Goal: Navigation & Orientation: Understand site structure

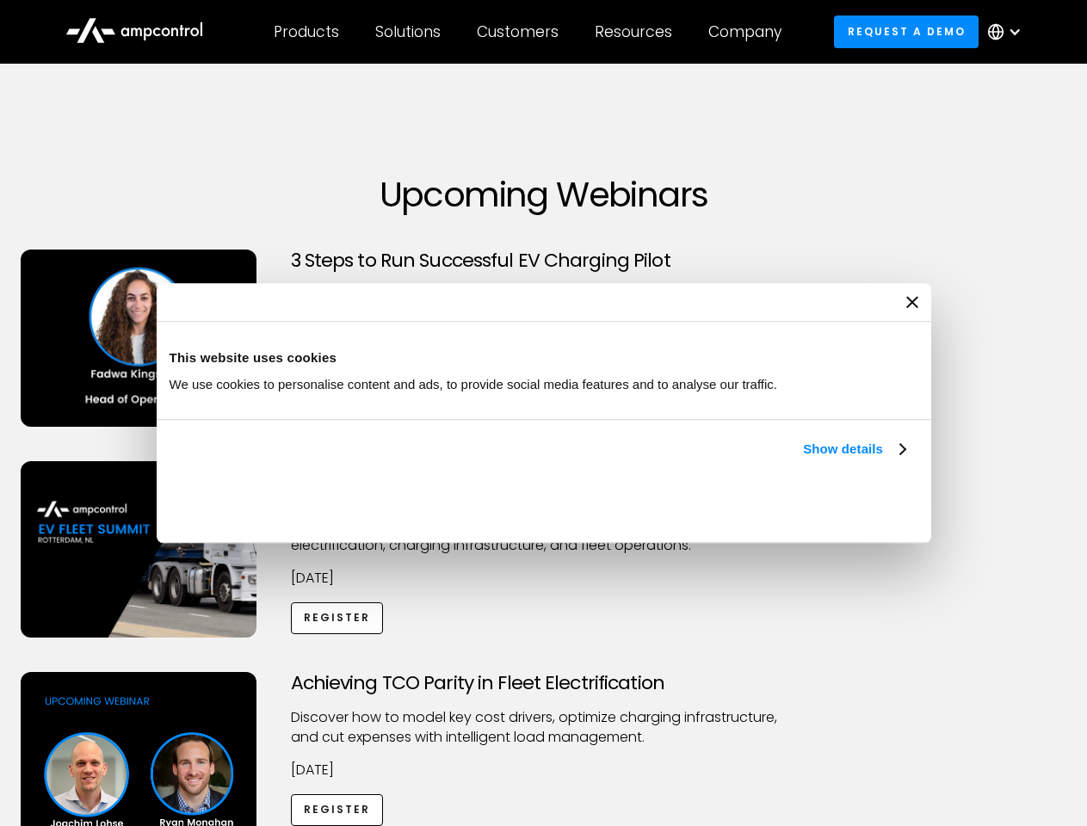
click at [803, 460] on link "Show details" at bounding box center [854, 449] width 102 height 21
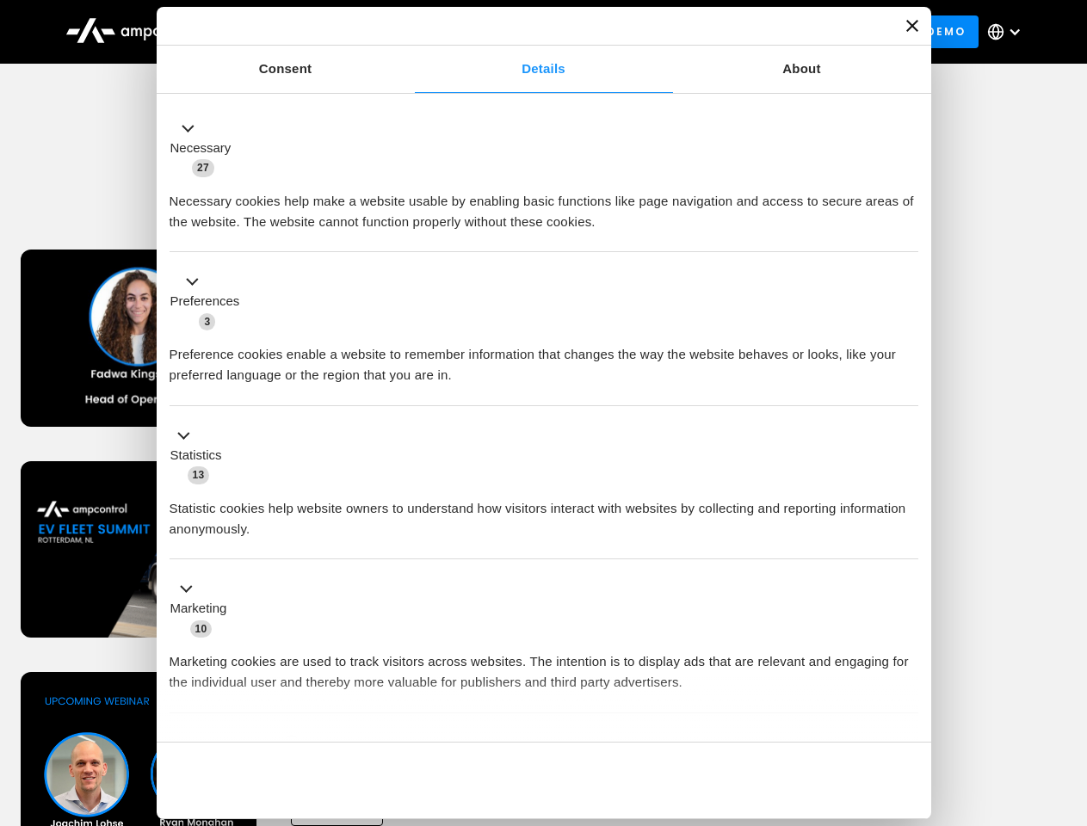
click at [907, 232] on div "Necessary cookies help make a website usable by enabling basic functions like p…" at bounding box center [544, 205] width 749 height 54
click at [1068, 694] on div "Achieving TCO Parity in Fleet Electrification Discover how to model key cost dr…" at bounding box center [543, 807] width 1081 height 270
click at [529, 32] on div "Customers" at bounding box center [518, 31] width 82 height 19
click at [306, 32] on div "Products" at bounding box center [306, 31] width 65 height 19
click at [409, 32] on div "Solutions" at bounding box center [407, 31] width 65 height 19
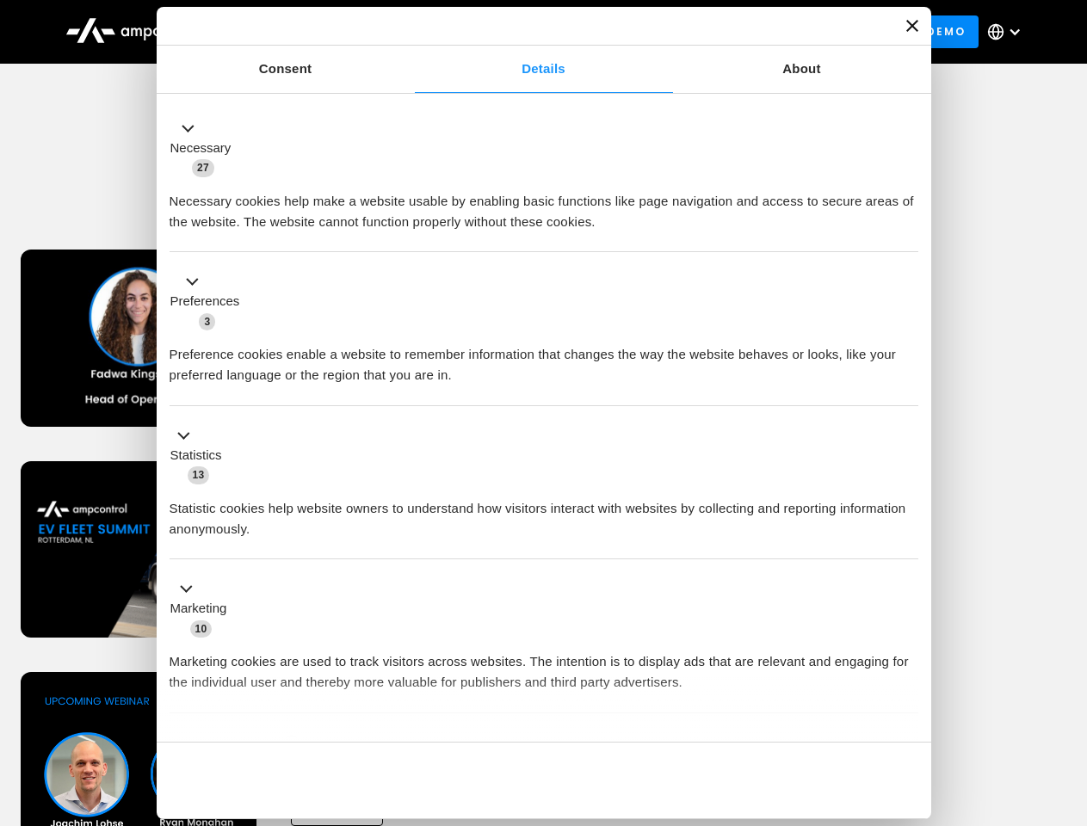
click at [521, 32] on div "Customers" at bounding box center [518, 31] width 82 height 19
click at [637, 32] on div "Resources" at bounding box center [633, 31] width 77 height 19
click at [750, 32] on div "Company" at bounding box center [744, 31] width 73 height 19
click at [1009, 32] on div at bounding box center [1015, 32] width 14 height 14
